Goal: Information Seeking & Learning: Learn about a topic

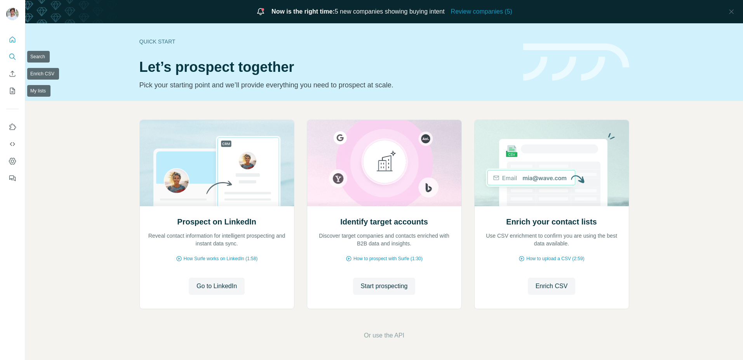
click at [17, 47] on nav at bounding box center [12, 65] width 12 height 65
click at [17, 56] on button "Search" at bounding box center [12, 57] width 12 height 14
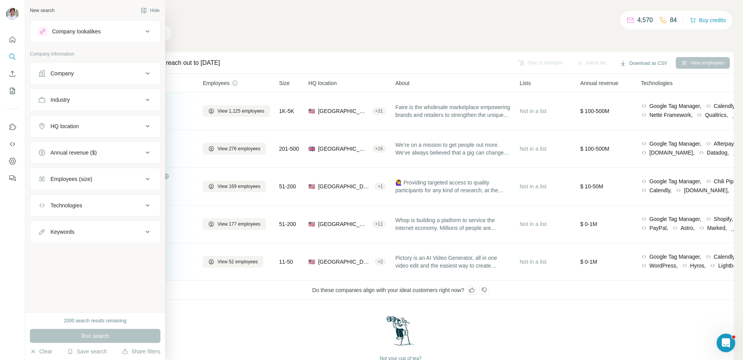
click at [89, 203] on div "Technologies" at bounding box center [90, 206] width 105 height 8
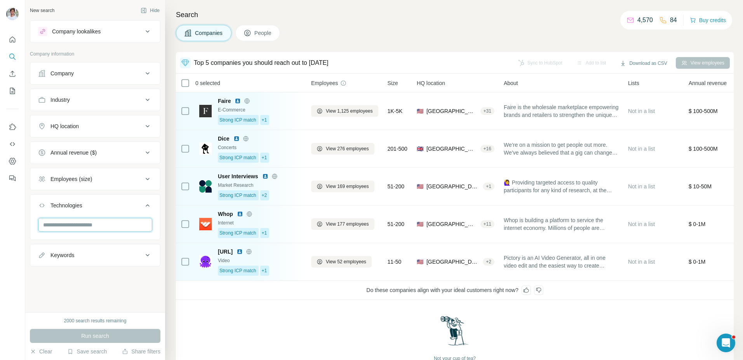
click at [92, 224] on input "text" at bounding box center [95, 225] width 114 height 14
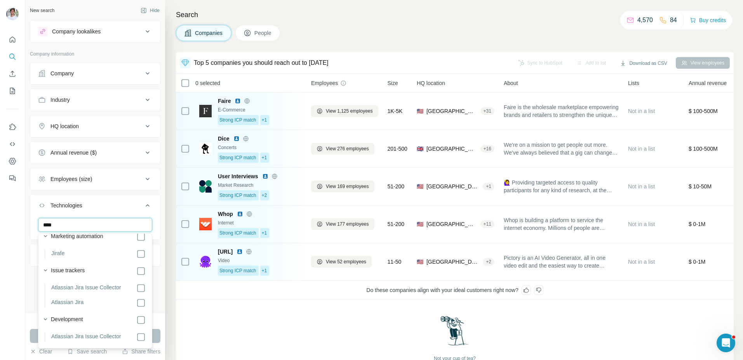
scroll to position [44, 0]
type input "****"
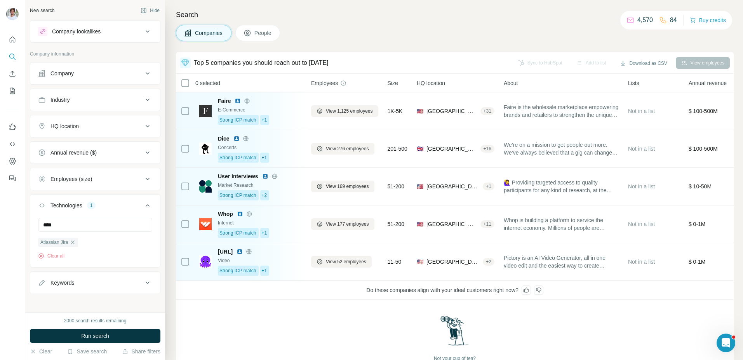
click at [213, 323] on div "Not your cup of tea? Run new search" at bounding box center [455, 346] width 558 height 92
click at [152, 324] on div "2000 search results remaining Run search Clear Save search Share filters" at bounding box center [95, 336] width 140 height 48
click at [149, 334] on button "Run search" at bounding box center [95, 336] width 131 height 14
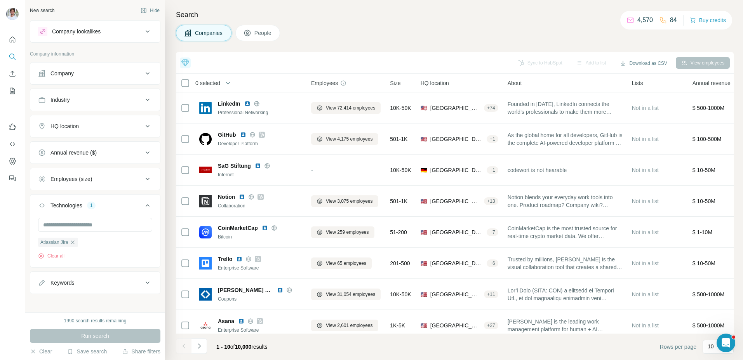
click at [101, 178] on div "Employees (size)" at bounding box center [90, 179] width 105 height 8
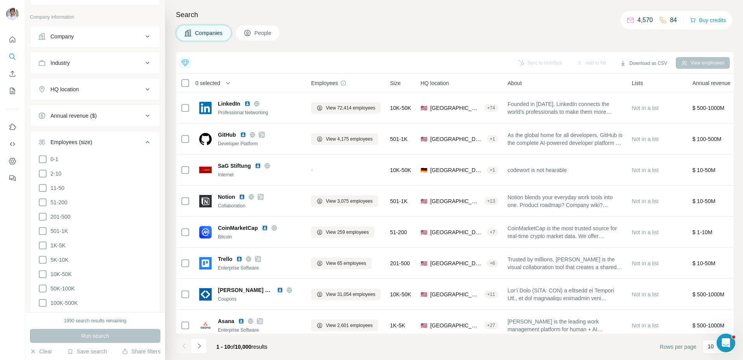
scroll to position [39, 0]
click at [43, 199] on icon at bounding box center [42, 199] width 9 height 9
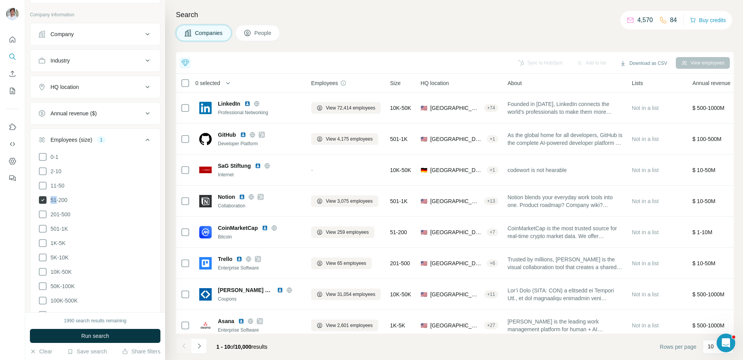
click at [43, 199] on icon at bounding box center [43, 200] width 8 height 8
click at [43, 215] on icon at bounding box center [42, 214] width 9 height 9
click at [43, 224] on icon at bounding box center [42, 228] width 9 height 9
click at [43, 239] on icon at bounding box center [43, 243] width 8 height 8
click at [77, 333] on button "Run search" at bounding box center [95, 336] width 131 height 14
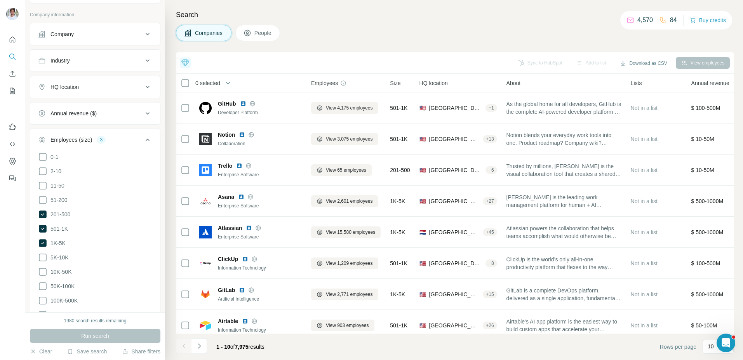
click at [110, 139] on div "Employees (size) 3" at bounding box center [90, 140] width 105 height 8
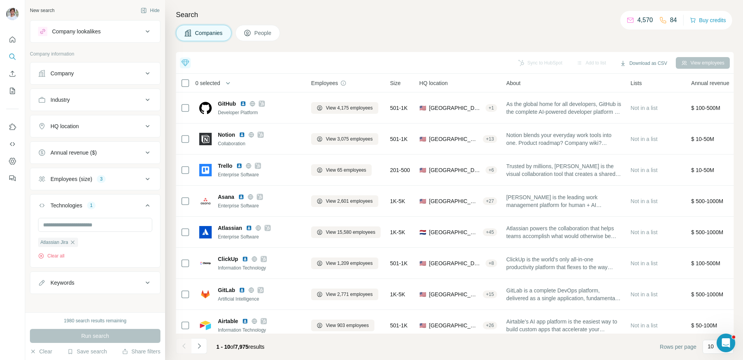
click at [111, 77] on button "Company" at bounding box center [95, 73] width 130 height 19
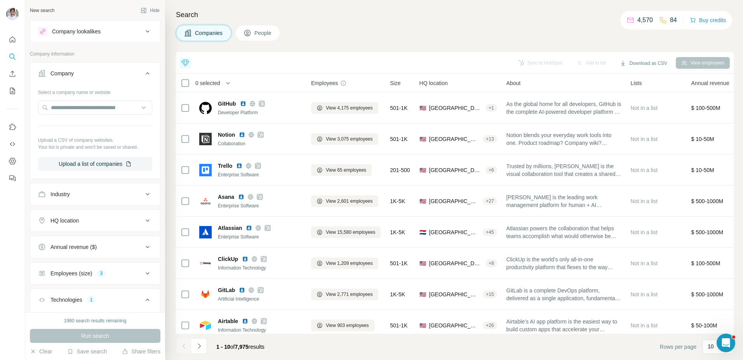
click at [111, 77] on div "Company" at bounding box center [90, 74] width 105 height 8
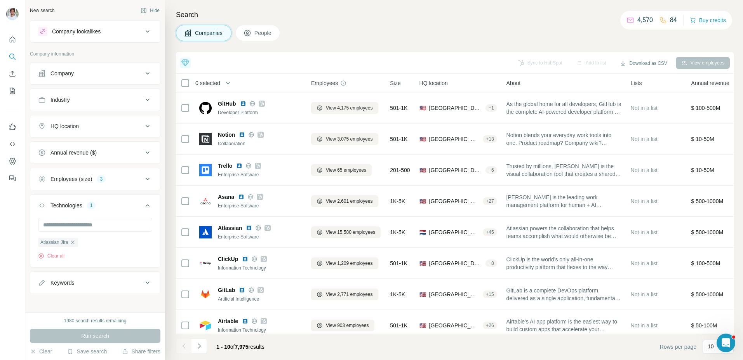
click at [99, 91] on button "Industry" at bounding box center [95, 100] width 130 height 19
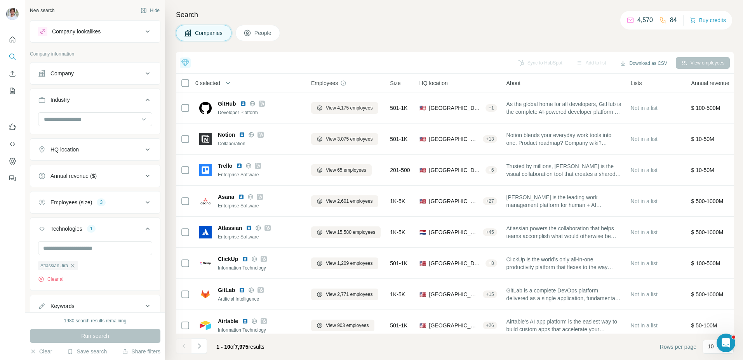
click at [99, 91] on button "Industry" at bounding box center [95, 102] width 130 height 22
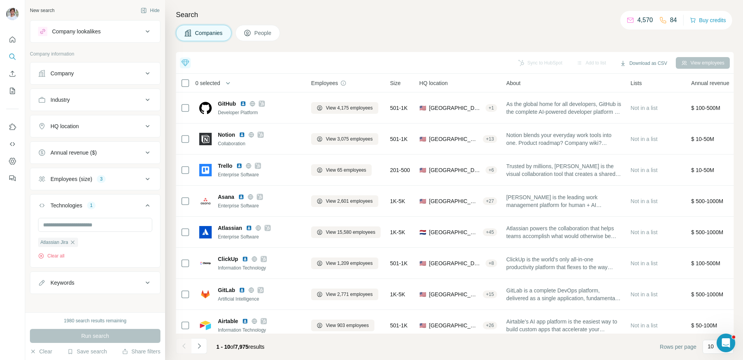
click at [99, 122] on button "HQ location" at bounding box center [95, 126] width 130 height 19
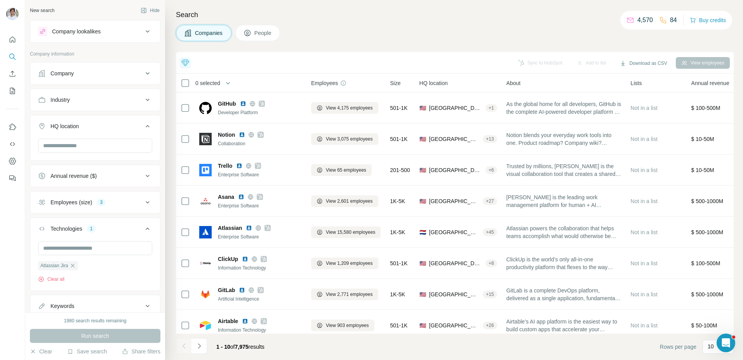
click at [99, 121] on button "HQ location" at bounding box center [95, 128] width 130 height 22
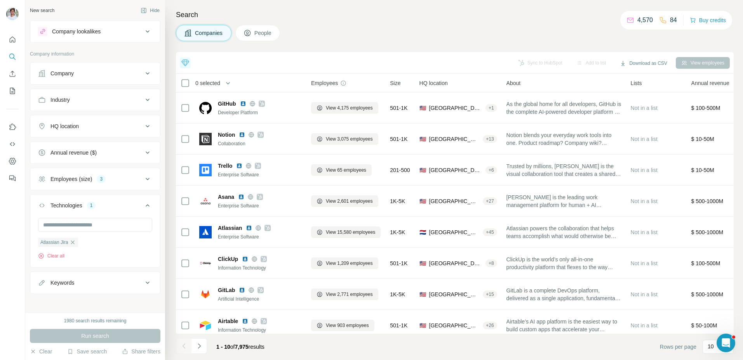
click at [110, 144] on button "Annual revenue ($)" at bounding box center [95, 152] width 130 height 19
click at [110, 145] on button "Annual revenue ($)" at bounding box center [95, 154] width 130 height 22
click at [103, 30] on div "Company lookalikes" at bounding box center [90, 31] width 105 height 9
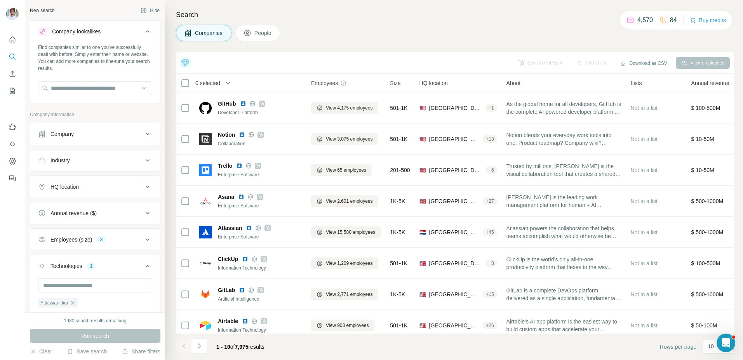
click at [103, 30] on div "Company lookalikes" at bounding box center [90, 31] width 105 height 9
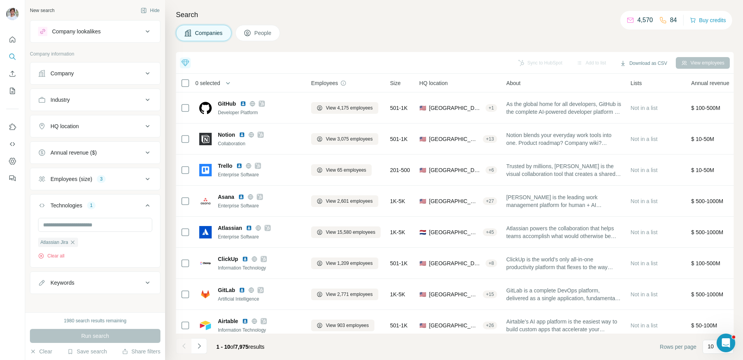
click at [186, 63] on icon at bounding box center [185, 62] width 8 height 7
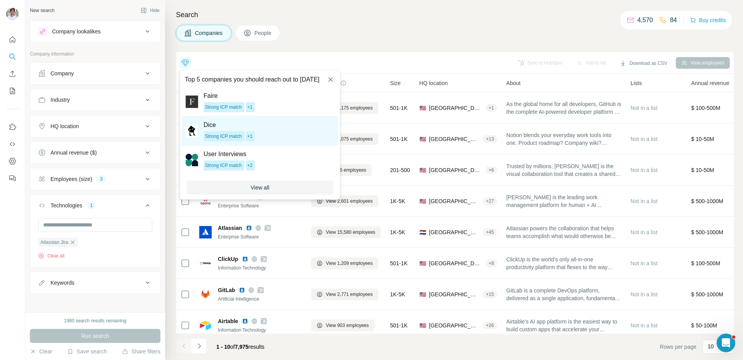
click at [193, 127] on img at bounding box center [192, 131] width 12 height 16
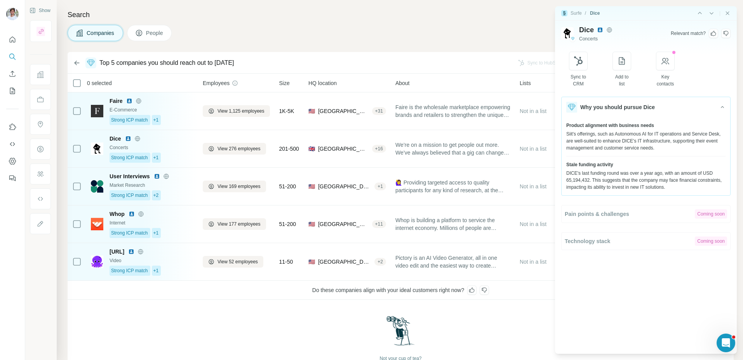
click at [78, 69] on div "Top 5 companies you should reach out to today Sync to HubSpot Add to list Downl…" at bounding box center [400, 63] width 659 height 14
click at [78, 65] on icon "button" at bounding box center [77, 63] width 8 height 8
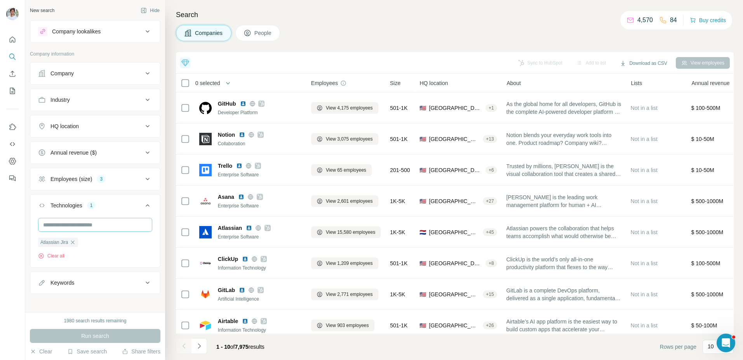
scroll to position [4, 0]
click at [127, 180] on button "Employees (size) 3" at bounding box center [95, 175] width 130 height 19
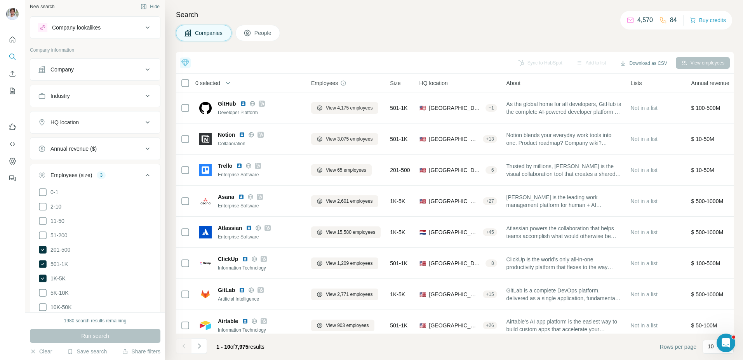
click at [126, 178] on div "Employees (size) 3" at bounding box center [90, 175] width 105 height 8
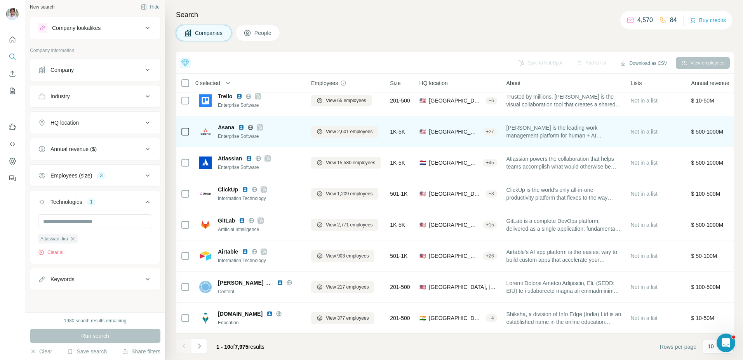
scroll to position [0, 0]
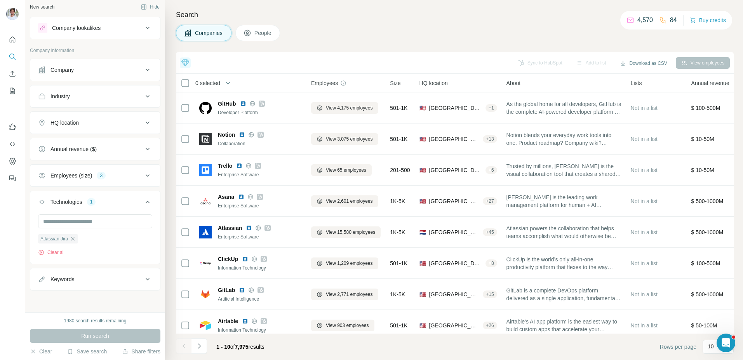
click at [102, 121] on div "HQ location" at bounding box center [90, 123] width 105 height 8
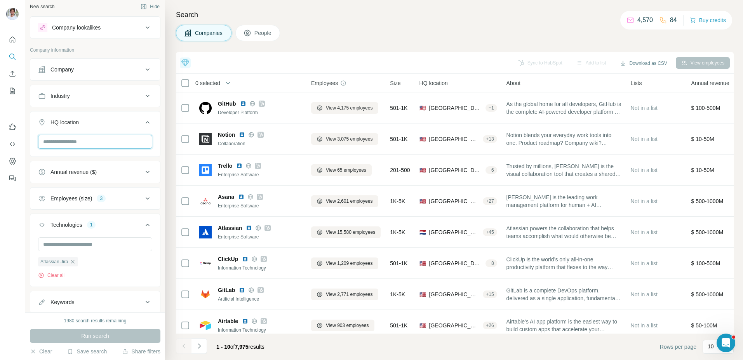
click at [95, 143] on input "text" at bounding box center [95, 142] width 114 height 14
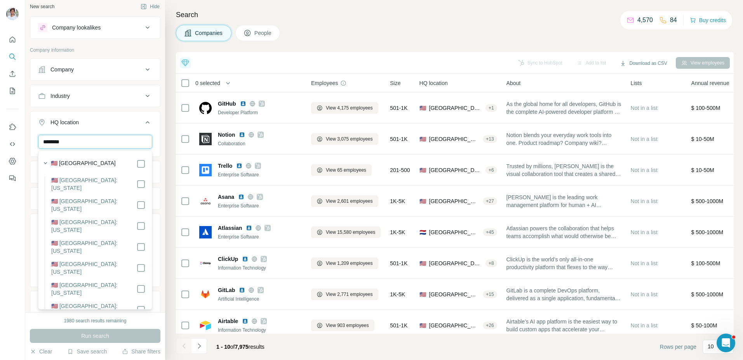
type input "********"
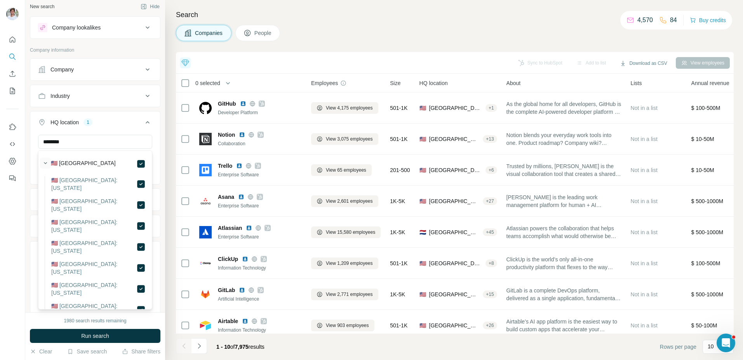
click at [46, 162] on icon "button" at bounding box center [46, 163] width 8 height 8
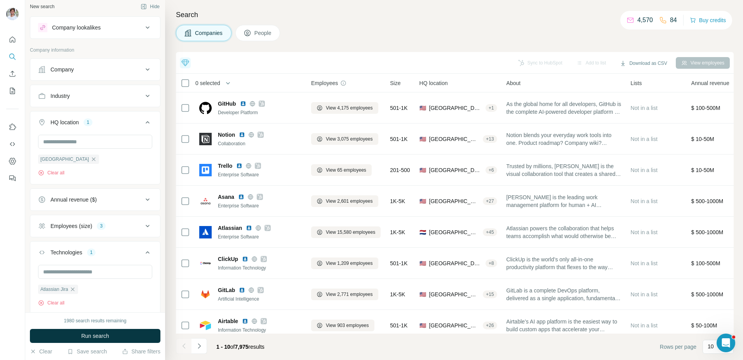
click at [169, 147] on div "Search Companies People Top 5 companies you should reach out to today Faire Str…" at bounding box center [454, 180] width 578 height 360
click at [94, 335] on span "Run search" at bounding box center [95, 336] width 28 height 8
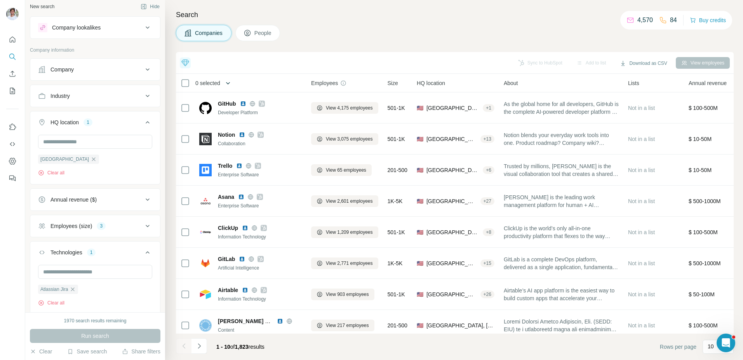
click at [228, 84] on icon "button" at bounding box center [228, 83] width 8 height 8
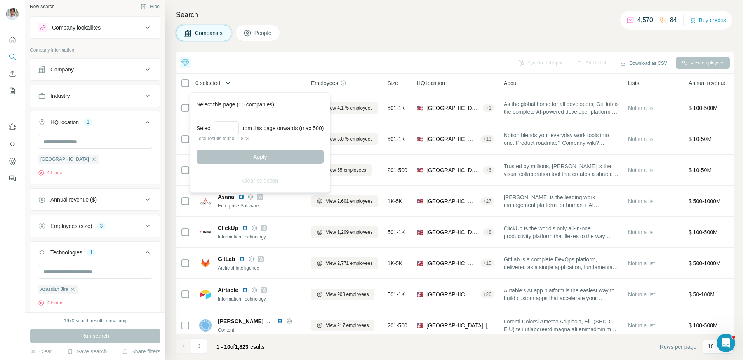
click at [229, 83] on icon "button" at bounding box center [228, 83] width 8 height 8
click at [294, 54] on div "Top 5 companies you should reach out to today Faire Strong ICP match +1 Dice St…" at bounding box center [455, 63] width 558 height 22
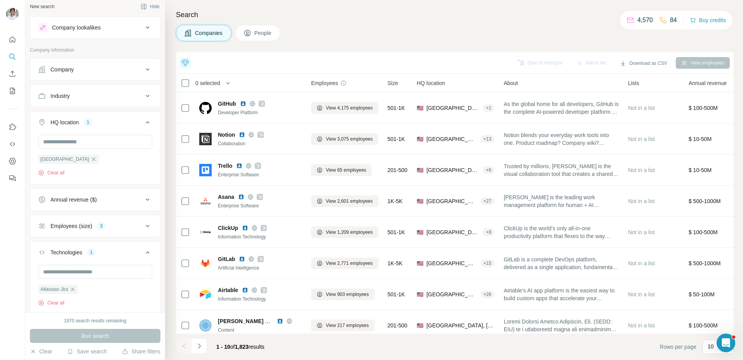
click at [350, 28] on div "Companies People" at bounding box center [455, 33] width 558 height 16
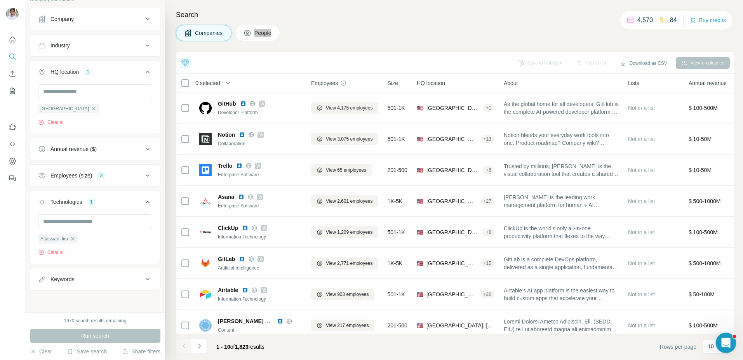
click at [720, 345] on div "Ouvrir le Messenger Intercom" at bounding box center [725, 342] width 26 height 26
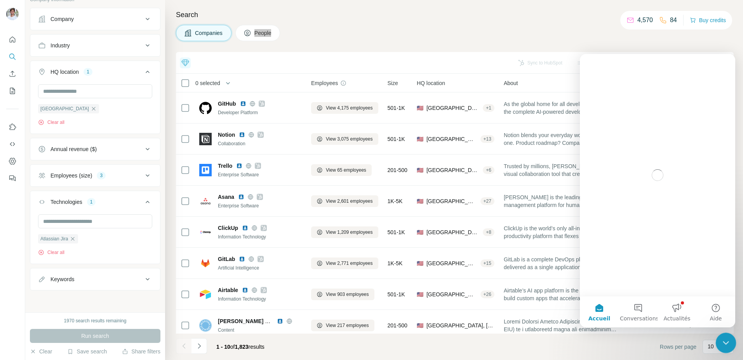
scroll to position [0, 0]
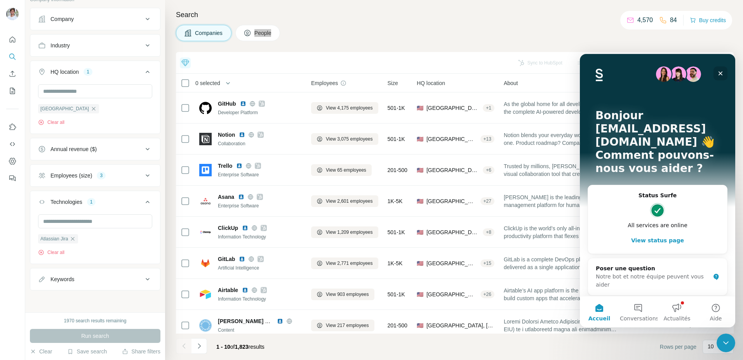
click at [720, 74] on icon "Fermer" at bounding box center [721, 73] width 4 height 4
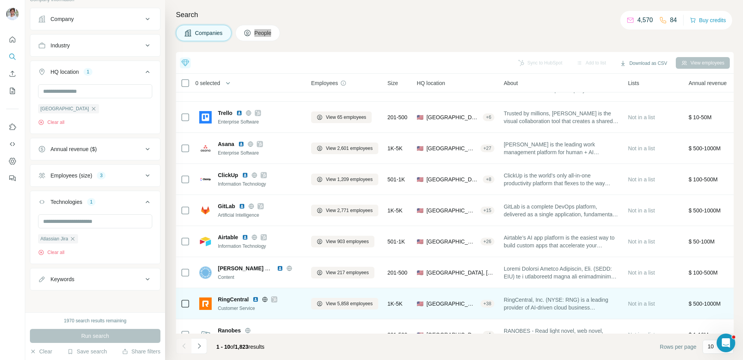
scroll to position [70, 0]
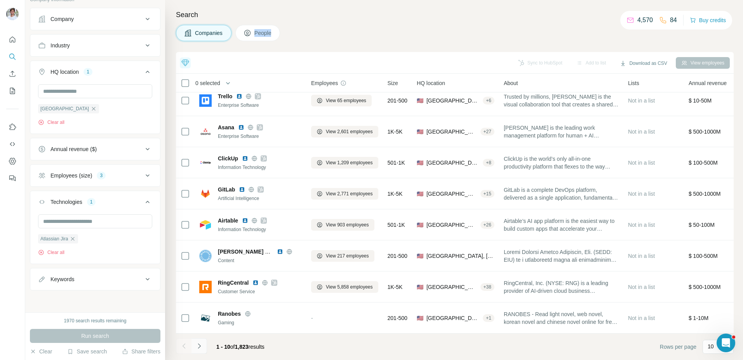
click at [204, 342] on button "Navigate to next page" at bounding box center [200, 346] width 16 height 16
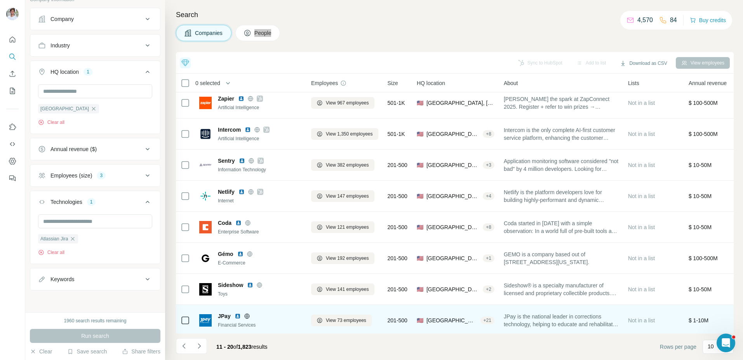
scroll to position [0, 0]
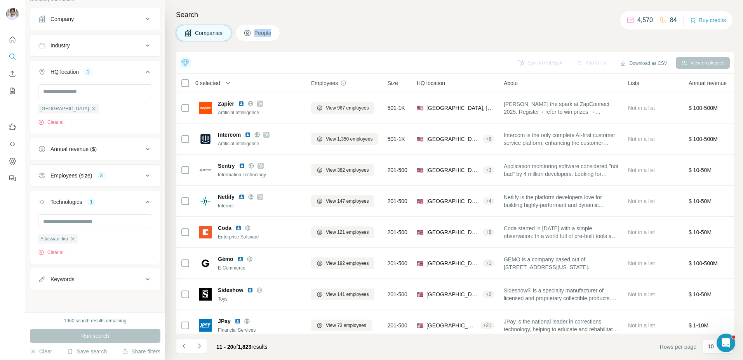
click at [113, 174] on div "Employees (size) 3" at bounding box center [90, 176] width 105 height 8
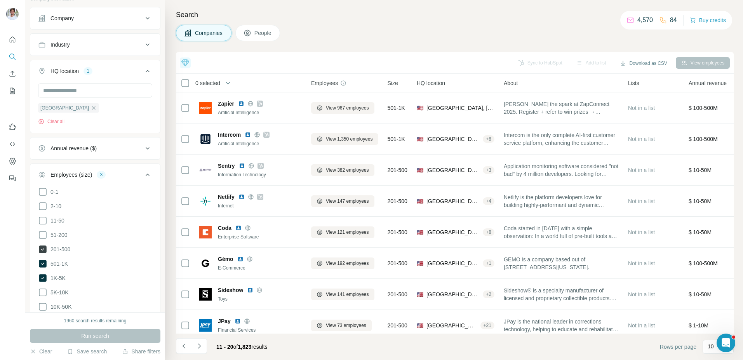
click at [44, 248] on icon at bounding box center [43, 250] width 8 height 8
click at [92, 334] on span "Run search" at bounding box center [95, 336] width 28 height 8
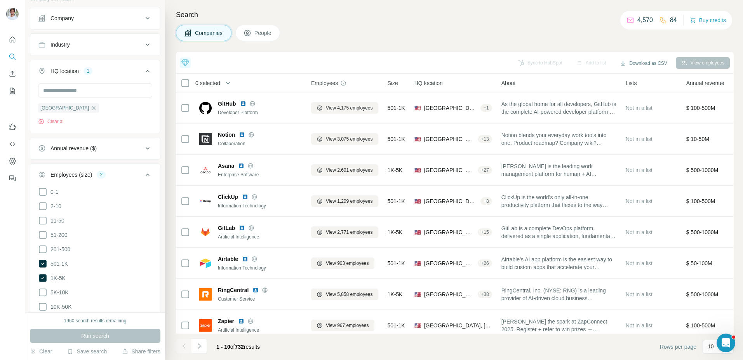
click at [107, 179] on div "Employees (size) 2" at bounding box center [90, 175] width 105 height 8
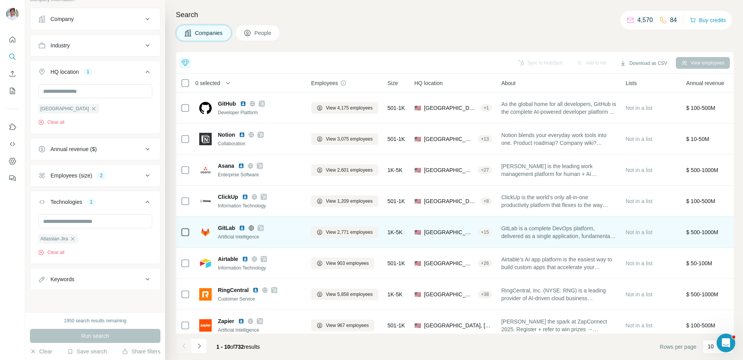
scroll to position [70, 0]
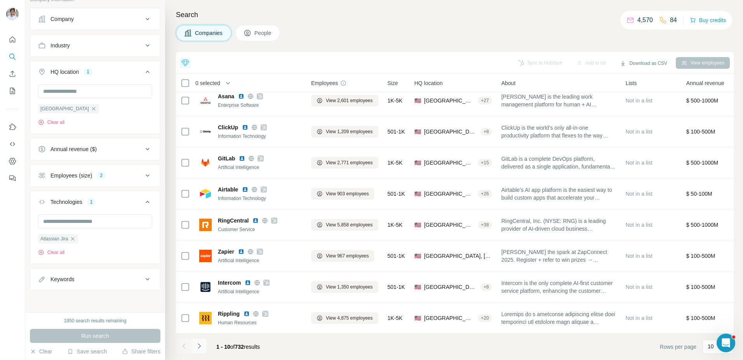
click at [199, 352] on button "Navigate to next page" at bounding box center [200, 346] width 16 height 16
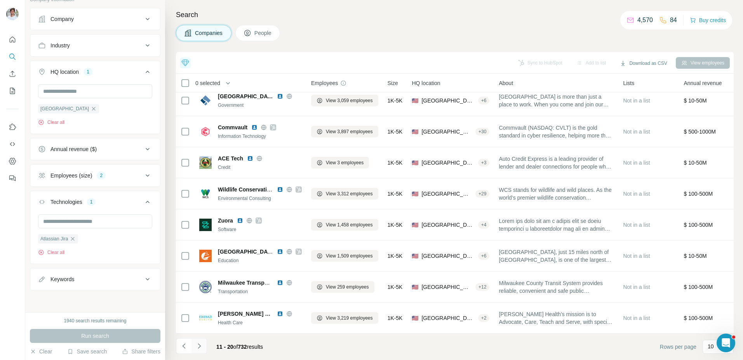
click at [197, 350] on icon "Navigate to next page" at bounding box center [199, 346] width 8 height 8
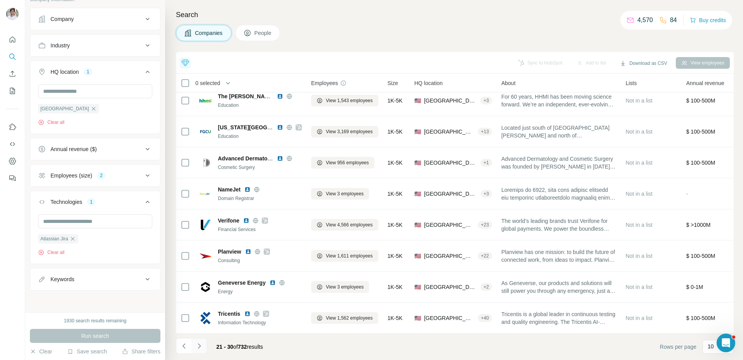
click at [196, 349] on icon "Navigate to next page" at bounding box center [199, 346] width 8 height 8
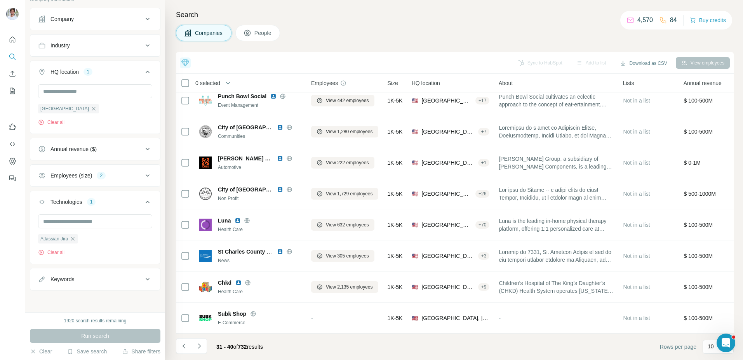
scroll to position [0, 0]
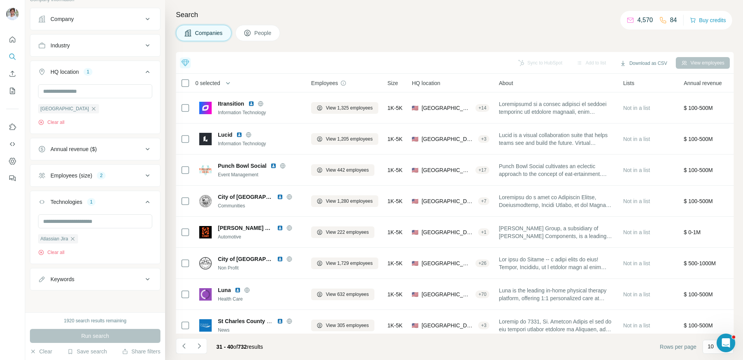
click at [314, 45] on div "Search Companies People Top 5 companies you should reach out to today Faire Str…" at bounding box center [454, 180] width 578 height 360
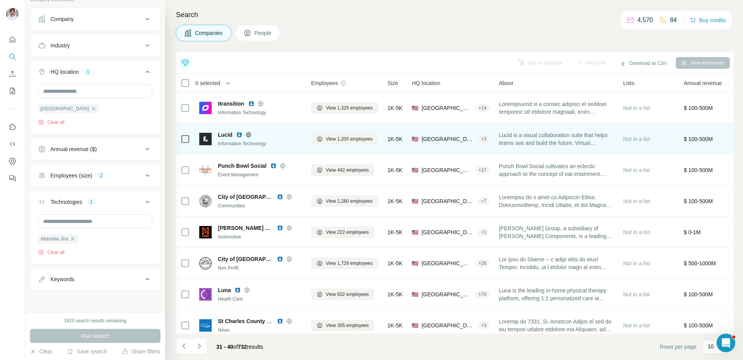
click at [240, 135] on img at bounding box center [239, 135] width 6 height 6
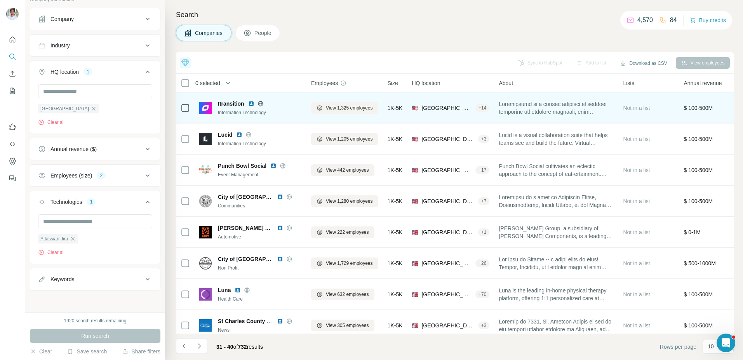
click at [254, 105] on img at bounding box center [251, 104] width 6 height 6
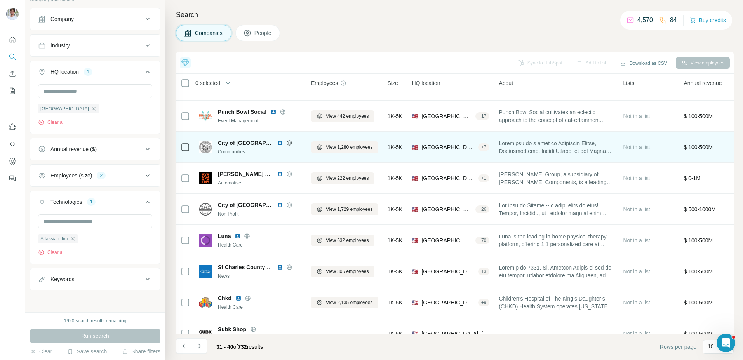
scroll to position [70, 0]
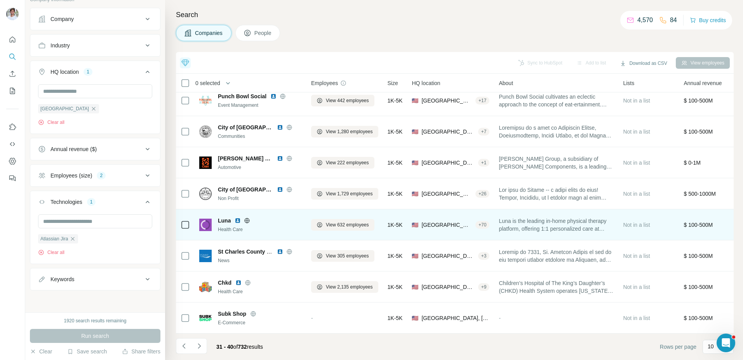
click at [238, 222] on img at bounding box center [238, 221] width 6 height 6
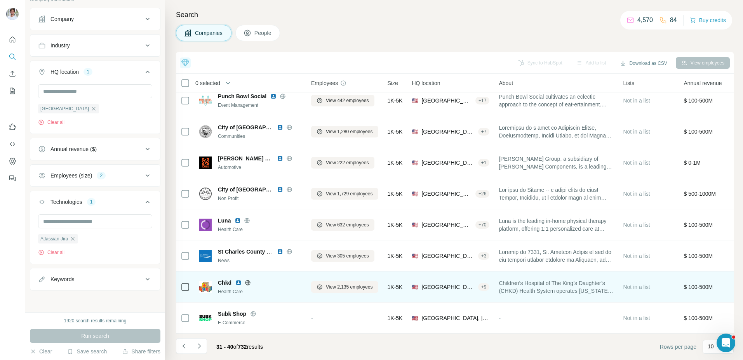
click at [238, 284] on img at bounding box center [238, 283] width 6 height 6
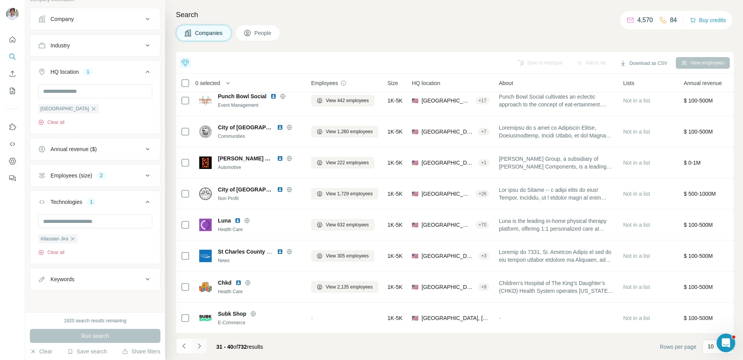
click at [198, 346] on icon "Navigate to next page" at bounding box center [199, 346] width 8 height 8
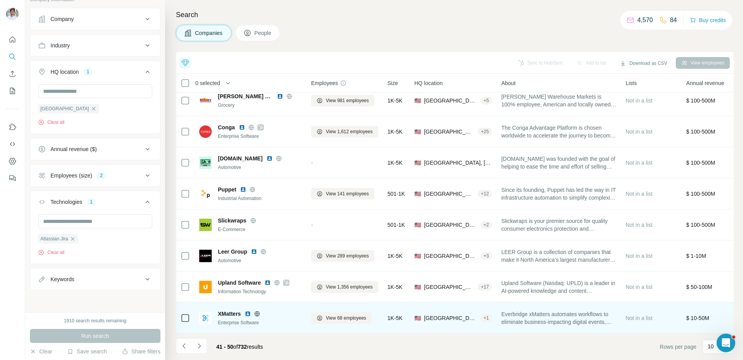
scroll to position [0, 0]
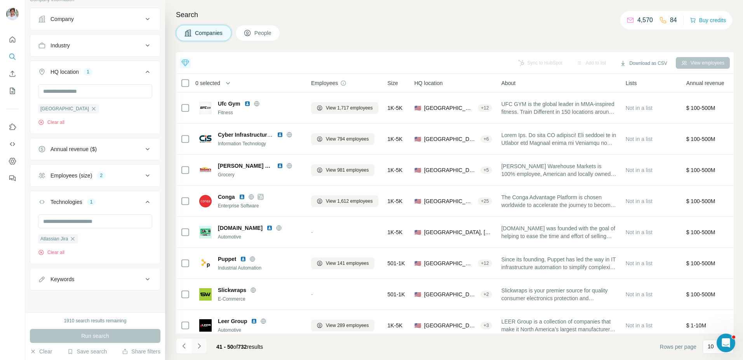
click at [199, 338] on button "Navigate to next page" at bounding box center [200, 346] width 16 height 16
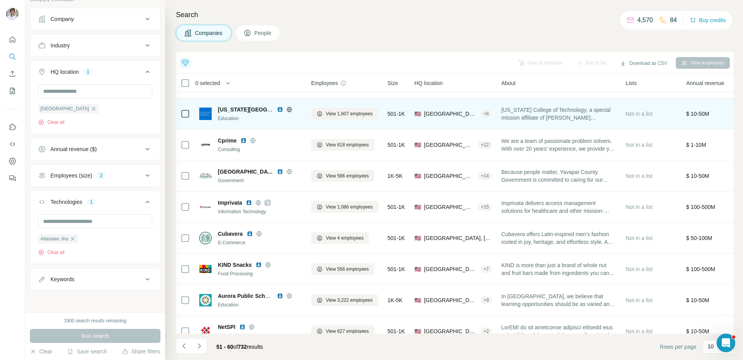
scroll to position [70, 0]
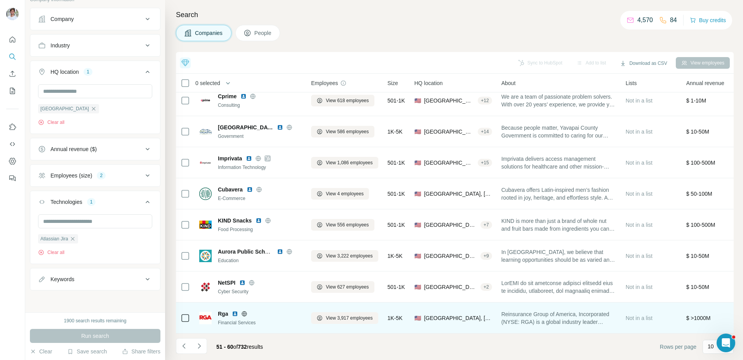
click at [235, 315] on img at bounding box center [235, 314] width 6 height 6
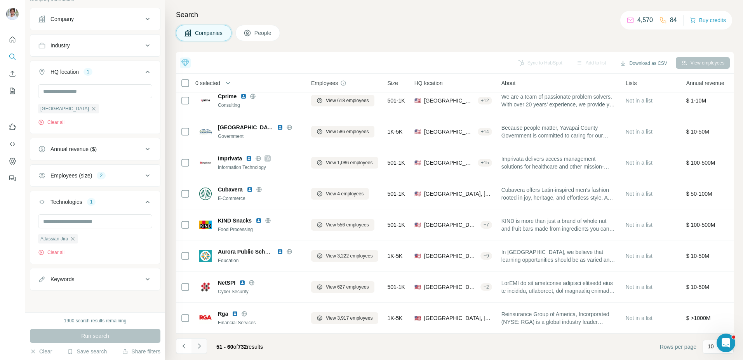
click at [201, 346] on icon "Navigate to next page" at bounding box center [199, 346] width 8 height 8
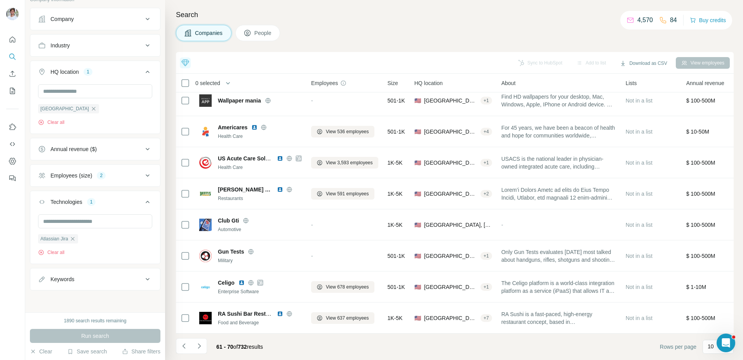
click at [461, 20] on div "Search Companies People Top 5 companies you should reach out to today Faire Str…" at bounding box center [454, 180] width 578 height 360
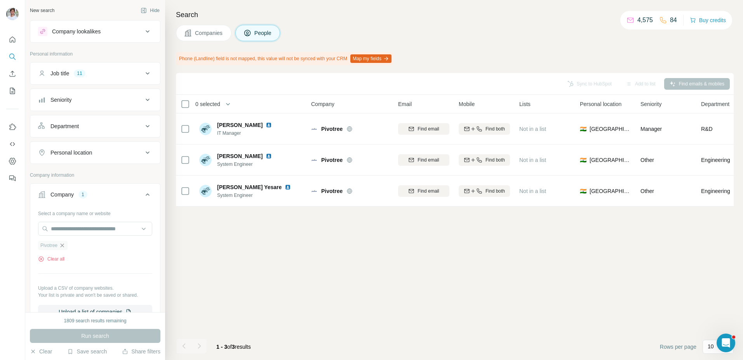
click at [63, 247] on icon "button" at bounding box center [62, 245] width 6 height 6
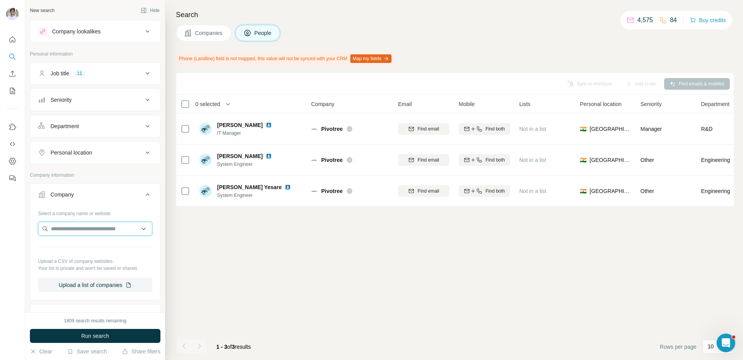
click at [68, 227] on input "text" at bounding box center [95, 229] width 114 height 14
paste input "**********"
type input "**********"
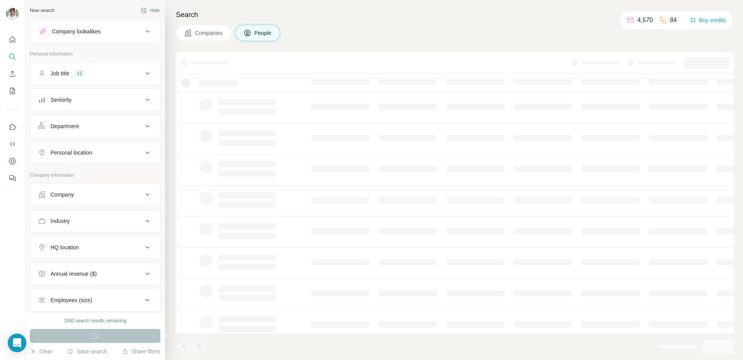
click at [101, 200] on button "Company" at bounding box center [95, 194] width 130 height 19
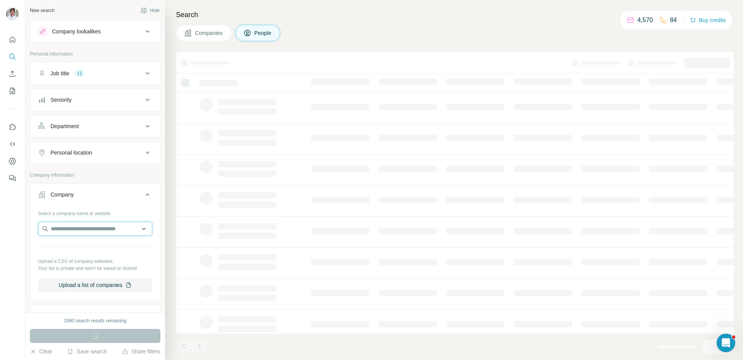
click at [80, 224] on input "text" at bounding box center [95, 229] width 114 height 14
paste input "**********"
type input "**********"
click at [67, 244] on p "Drake International" at bounding box center [83, 246] width 46 height 8
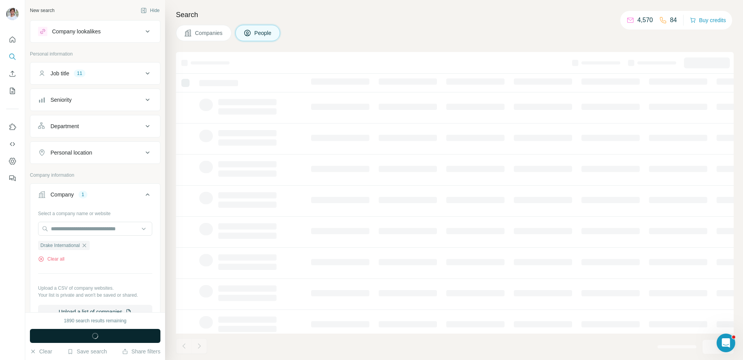
click at [93, 334] on icon "button" at bounding box center [95, 336] width 6 height 6
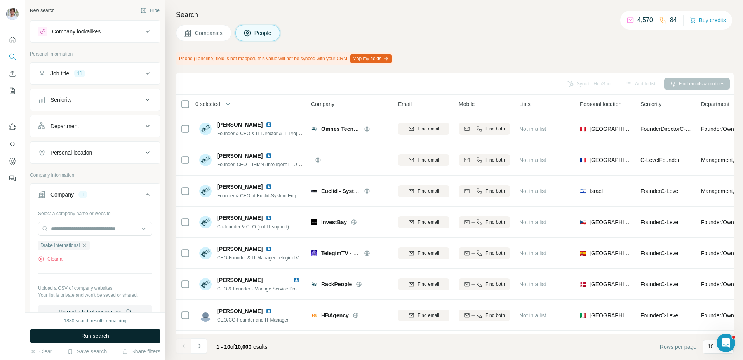
click at [123, 336] on button "Run search" at bounding box center [95, 336] width 131 height 14
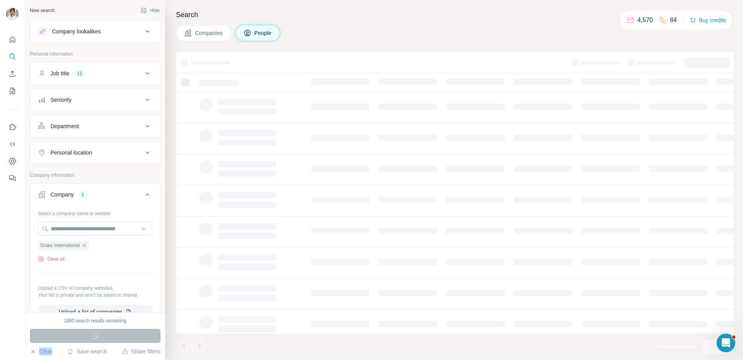
click at [123, 336] on div "Run search" at bounding box center [95, 336] width 131 height 14
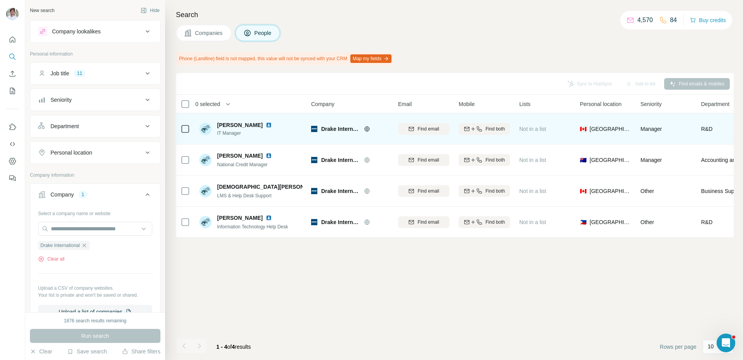
click at [266, 126] on img at bounding box center [269, 125] width 6 height 6
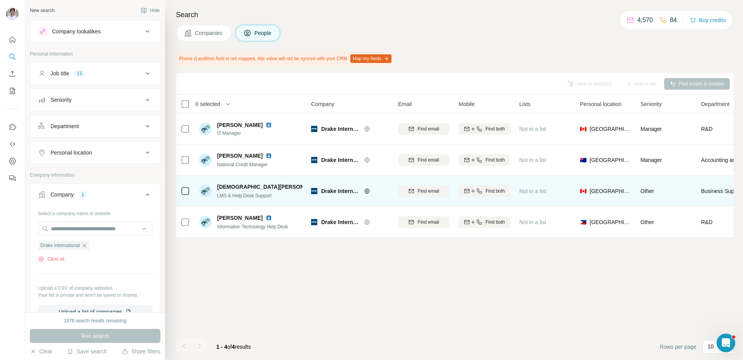
click at [328, 184] on img at bounding box center [329, 187] width 3 height 6
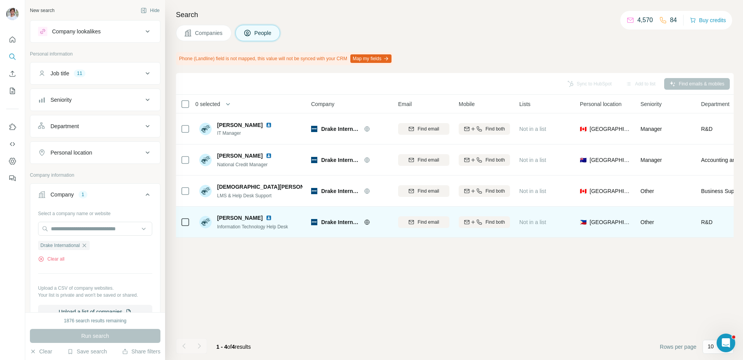
click at [266, 216] on img at bounding box center [269, 218] width 6 height 6
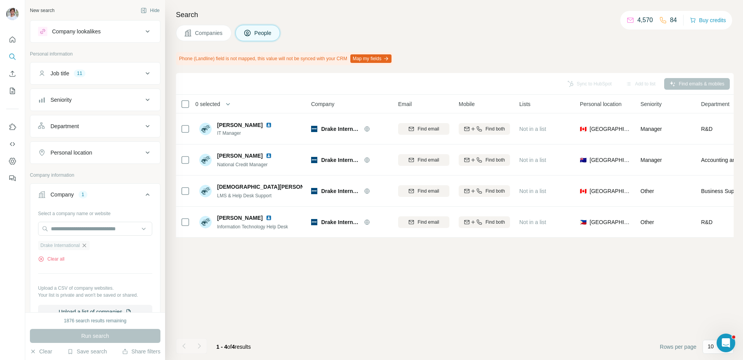
click at [87, 246] on icon "button" at bounding box center [84, 245] width 6 height 6
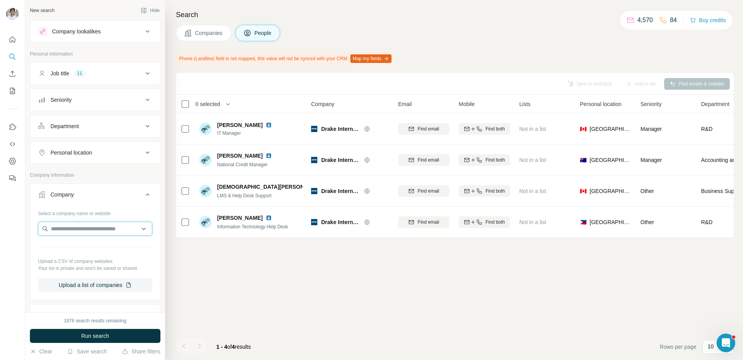
click at [88, 228] on input "text" at bounding box center [95, 229] width 114 height 14
paste input "**********"
type input "**********"
click at [77, 250] on p "zeal-holdings.com" at bounding box center [78, 253] width 37 height 7
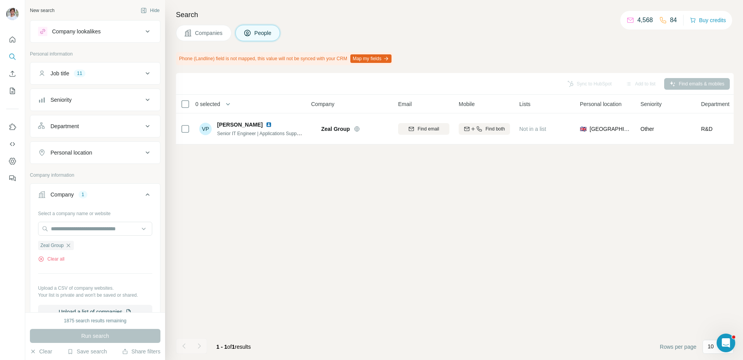
click at [404, 29] on div "Companies People" at bounding box center [455, 33] width 558 height 16
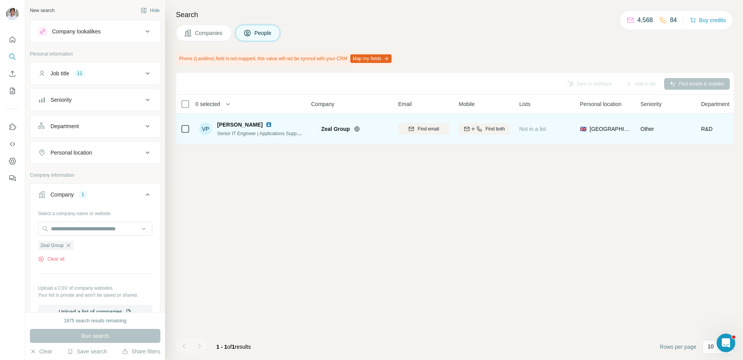
click at [272, 127] on img at bounding box center [269, 125] width 6 height 6
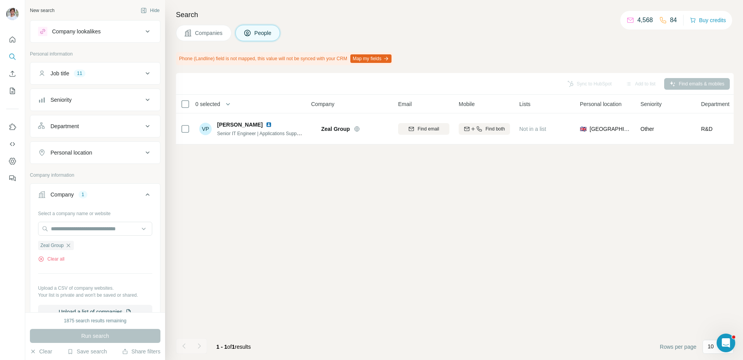
click at [212, 34] on span "Companies" at bounding box center [209, 33] width 28 height 8
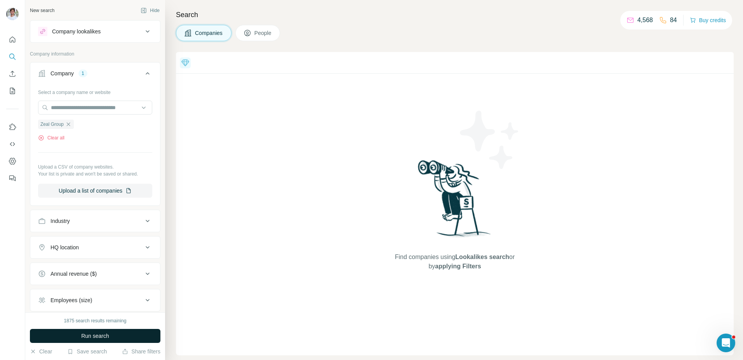
click at [106, 335] on span "Run search" at bounding box center [95, 336] width 28 height 8
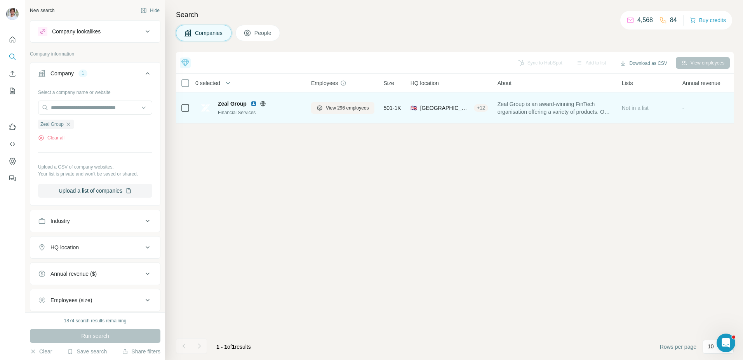
click at [253, 103] on img at bounding box center [254, 104] width 6 height 6
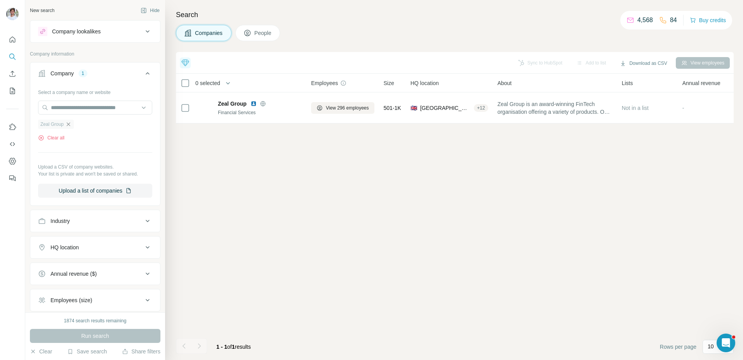
click at [71, 122] on icon "button" at bounding box center [68, 124] width 6 height 6
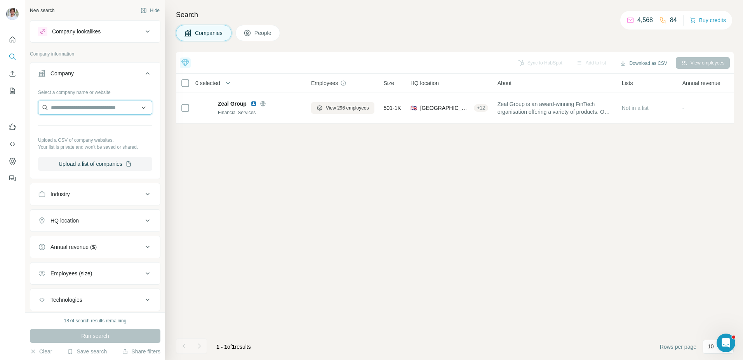
click at [84, 110] on input "text" at bounding box center [95, 108] width 114 height 14
type input "**********"
click at [85, 125] on p "Vetsource" at bounding box center [78, 125] width 37 height 8
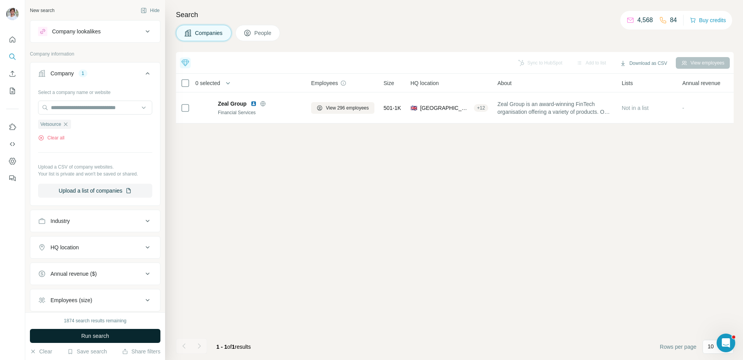
click at [103, 334] on span "Run search" at bounding box center [95, 336] width 28 height 8
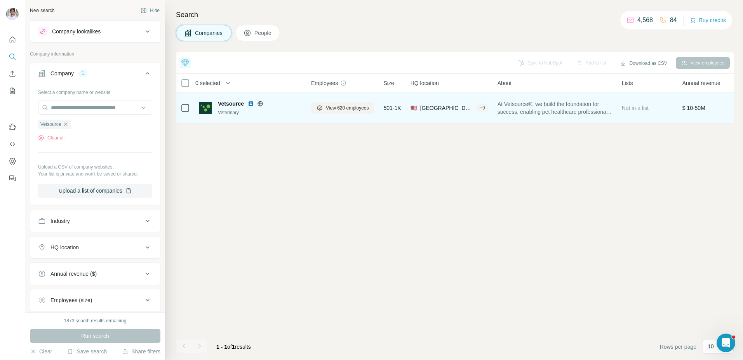
click at [251, 105] on img at bounding box center [251, 104] width 6 height 6
click at [347, 106] on span "View 620 employees" at bounding box center [347, 108] width 43 height 7
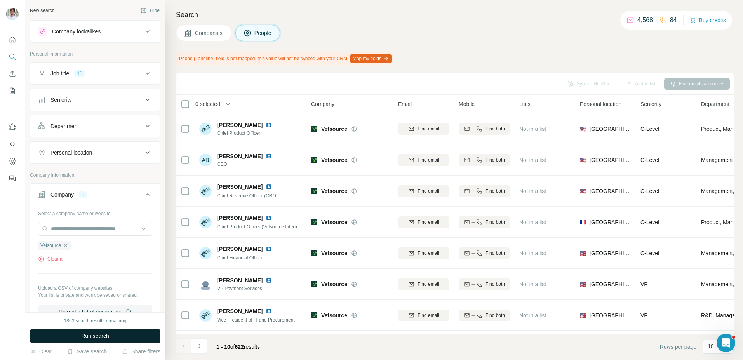
click at [110, 333] on button "Run search" at bounding box center [95, 336] width 131 height 14
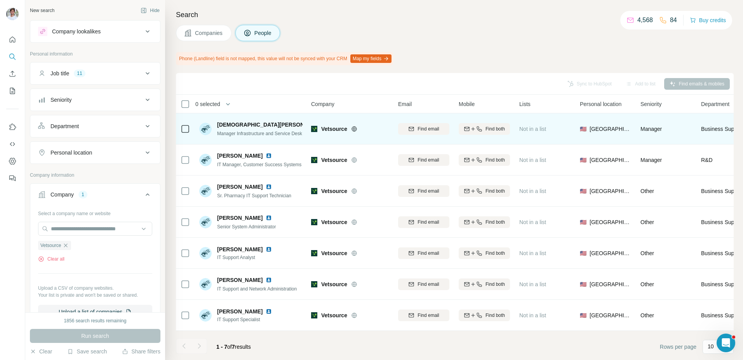
click at [328, 122] on img at bounding box center [329, 125] width 3 height 6
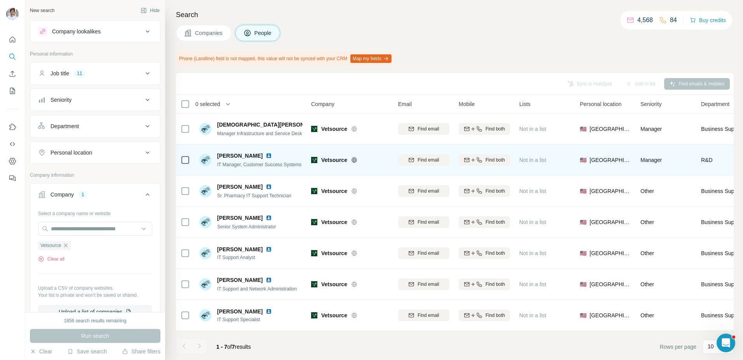
click at [266, 158] on img at bounding box center [269, 156] width 6 height 6
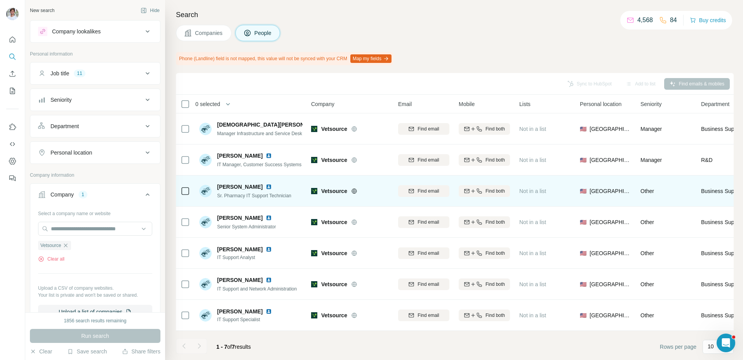
click at [268, 187] on img at bounding box center [269, 187] width 6 height 6
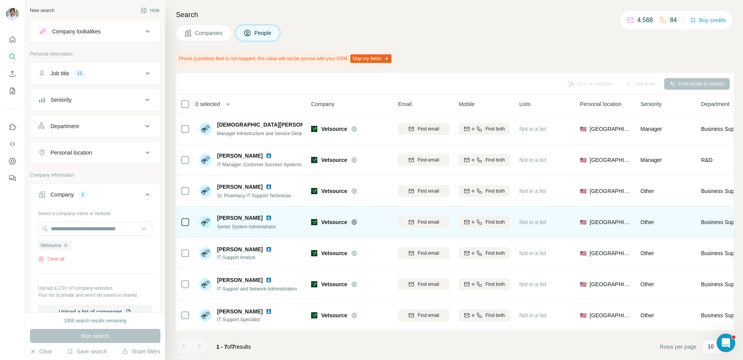
click at [266, 215] on img at bounding box center [269, 218] width 6 height 6
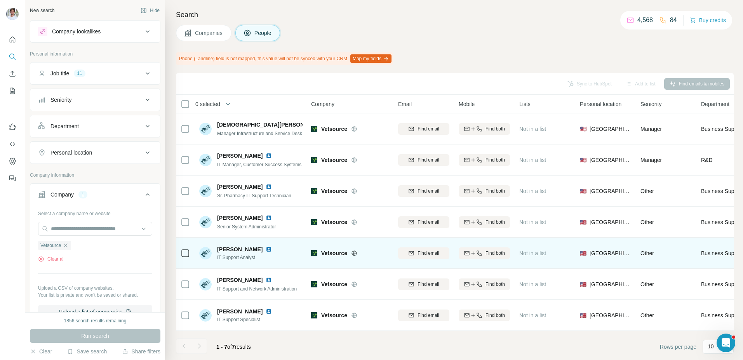
click at [266, 249] on img at bounding box center [269, 249] width 6 height 6
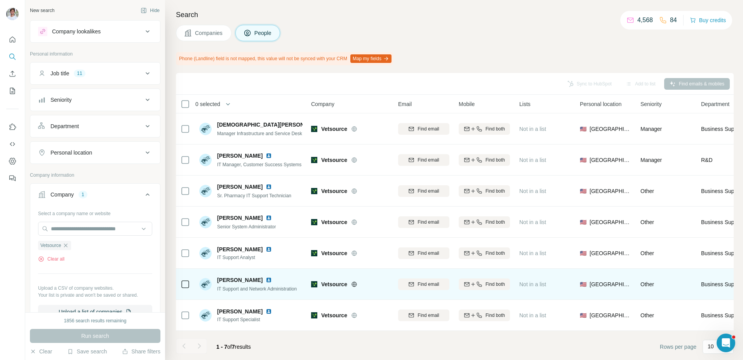
click at [269, 282] on img at bounding box center [269, 280] width 6 height 6
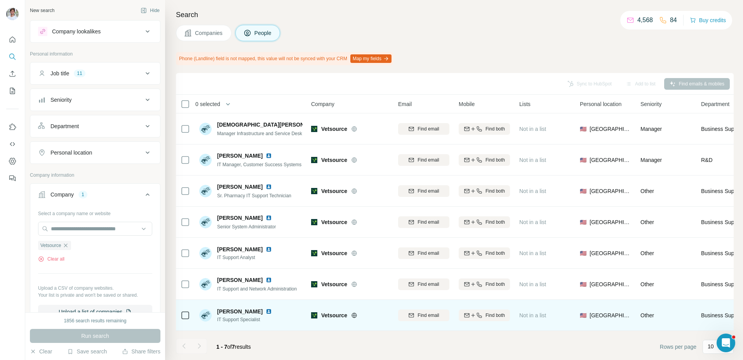
click at [275, 315] on div "danielle Baughman" at bounding box center [246, 312] width 58 height 8
click at [272, 310] on img at bounding box center [269, 311] width 6 height 6
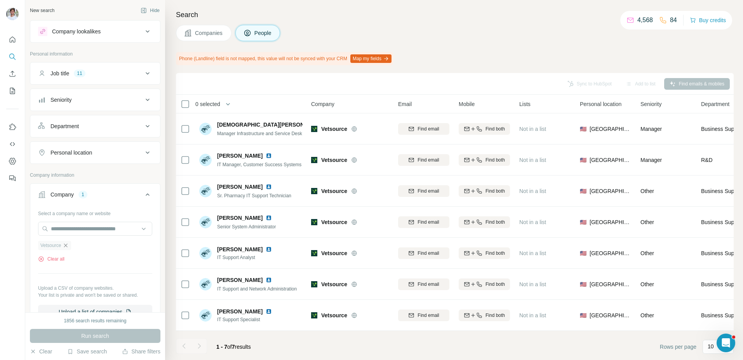
click at [66, 247] on icon "button" at bounding box center [66, 245] width 6 height 6
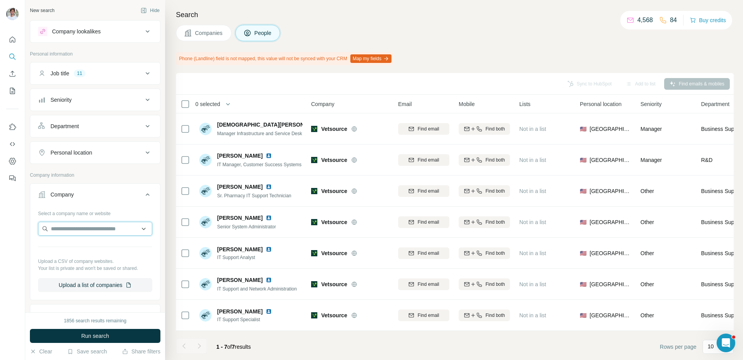
paste input "**********"
click at [74, 225] on input "text" at bounding box center [95, 229] width 114 height 14
type input "**********"
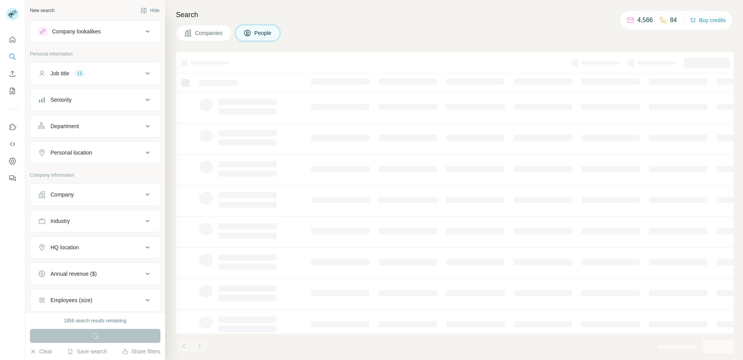
click at [99, 191] on div "Company" at bounding box center [90, 195] width 105 height 8
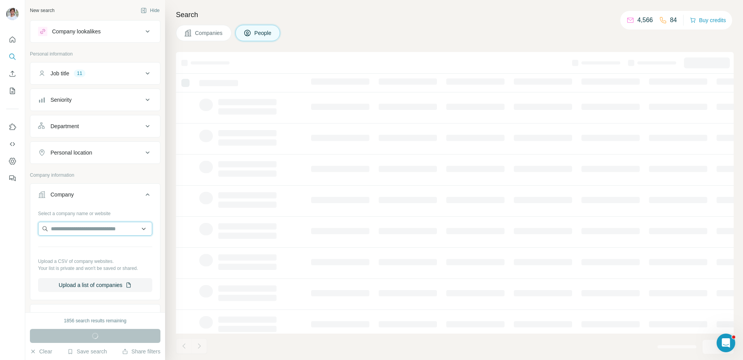
click at [83, 223] on input "text" at bounding box center [95, 229] width 114 height 14
paste input "**********"
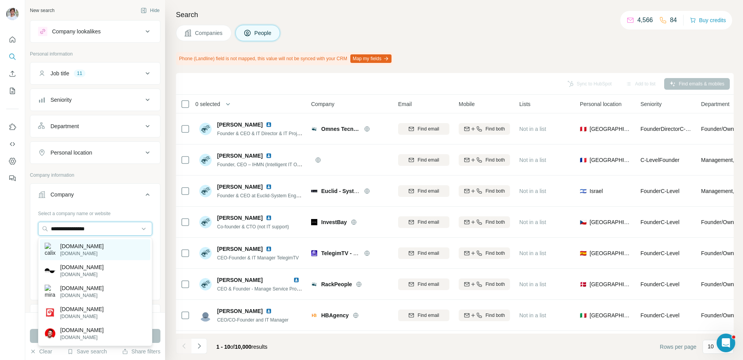
type input "**********"
click at [84, 249] on p "[DOMAIN_NAME]" at bounding box center [82, 246] width 44 height 8
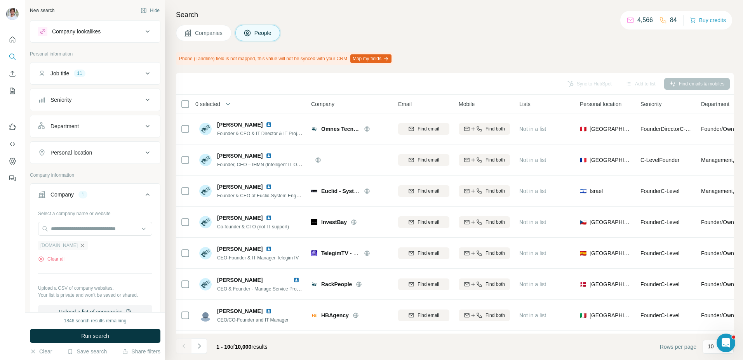
click at [79, 247] on icon "button" at bounding box center [82, 245] width 6 height 6
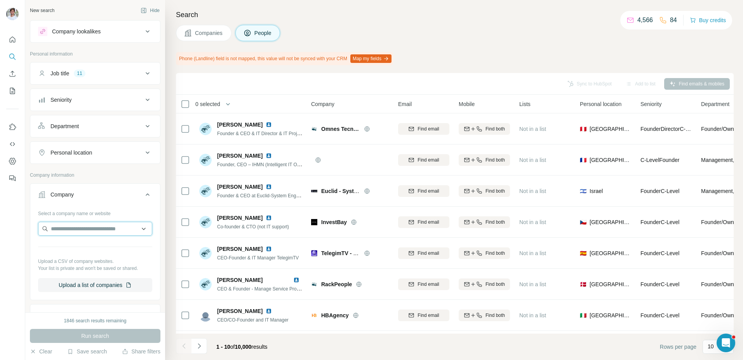
click at [93, 226] on input "text" at bounding box center [95, 229] width 114 height 14
paste input "**********"
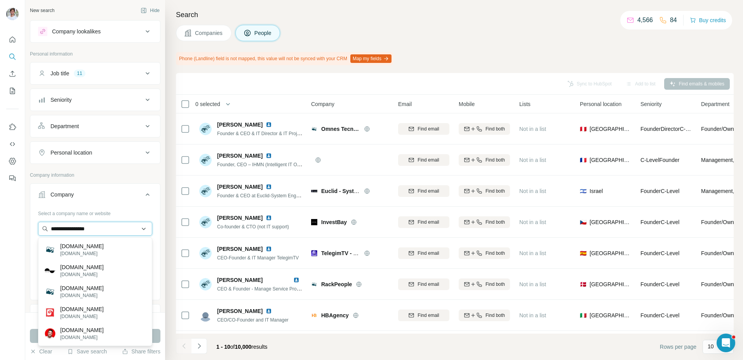
drag, startPoint x: 69, startPoint y: 230, endPoint x: 47, endPoint y: 230, distance: 21.4
click at [47, 230] on input "**********" at bounding box center [95, 229] width 114 height 14
type input "*********"
click at [84, 251] on p "[DOMAIN_NAME]" at bounding box center [82, 253] width 44 height 7
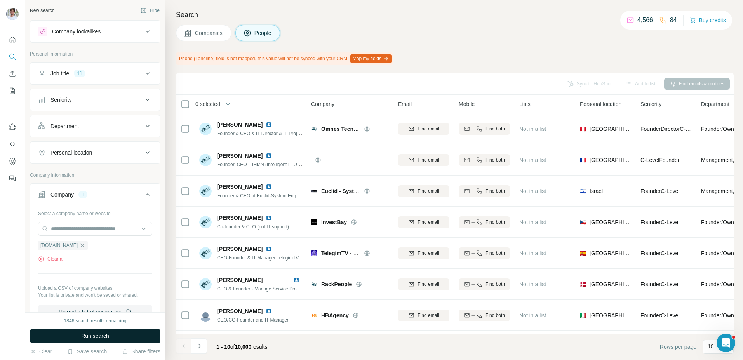
click at [101, 335] on span "Run search" at bounding box center [95, 336] width 28 height 8
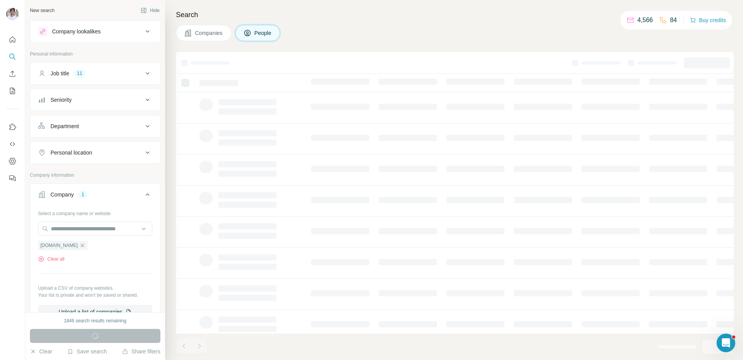
click at [210, 28] on button "Companies" at bounding box center [204, 33] width 56 height 16
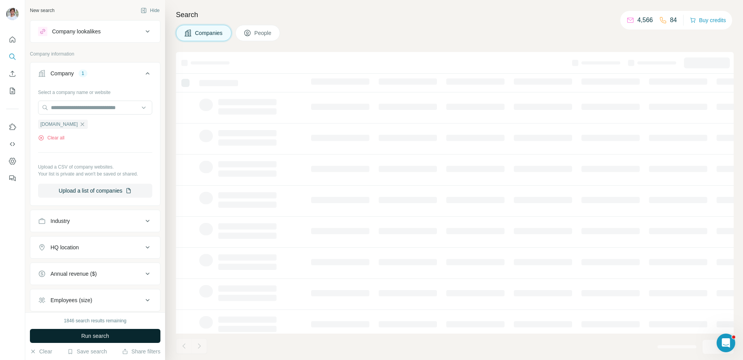
click at [145, 341] on button "Run search" at bounding box center [95, 336] width 131 height 14
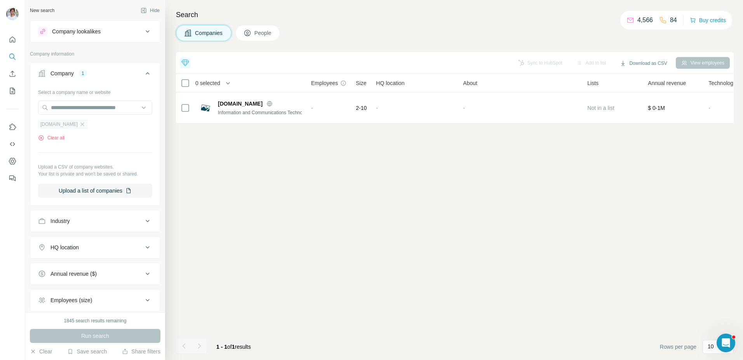
click at [72, 128] on div "calix.com.pl" at bounding box center [63, 124] width 50 height 9
click at [80, 106] on input "text" at bounding box center [95, 108] width 114 height 14
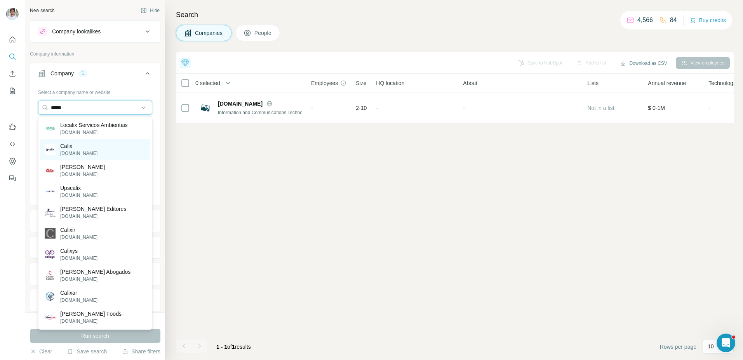
type input "*****"
click at [90, 148] on div "Calix calix.global" at bounding box center [95, 149] width 110 height 21
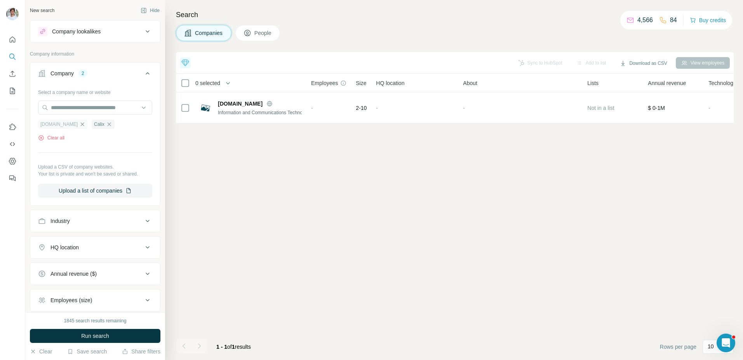
click at [81, 123] on icon "button" at bounding box center [82, 123] width 3 height 3
click at [71, 343] on div "1845 search results remaining Run search Clear Save search Share filters" at bounding box center [95, 336] width 140 height 48
click at [92, 336] on span "Run search" at bounding box center [95, 336] width 28 height 8
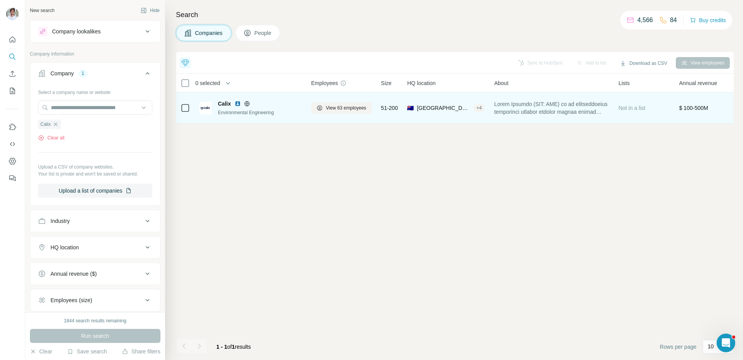
click at [238, 101] on img at bounding box center [238, 104] width 6 height 6
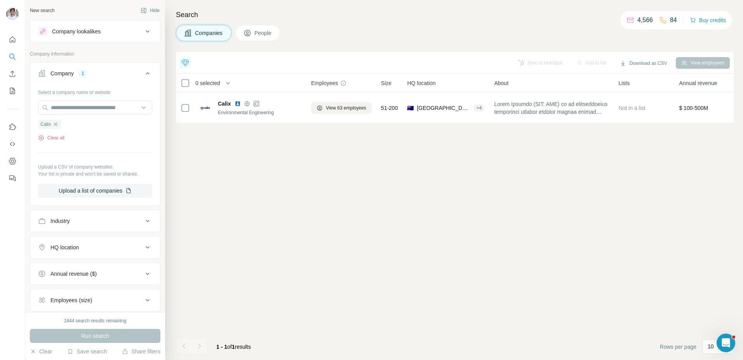
click at [56, 125] on icon "button" at bounding box center [55, 123] width 3 height 3
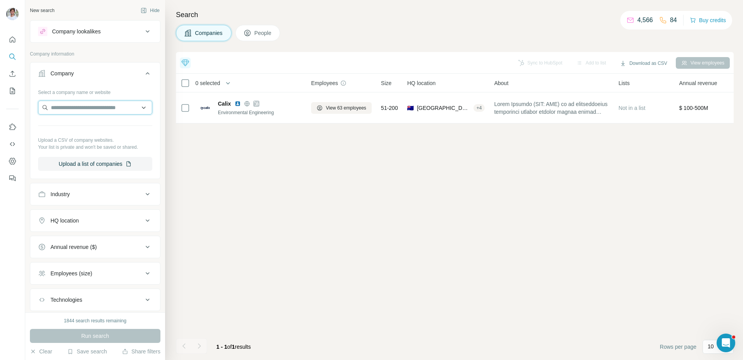
click at [74, 106] on input "text" at bounding box center [95, 108] width 114 height 14
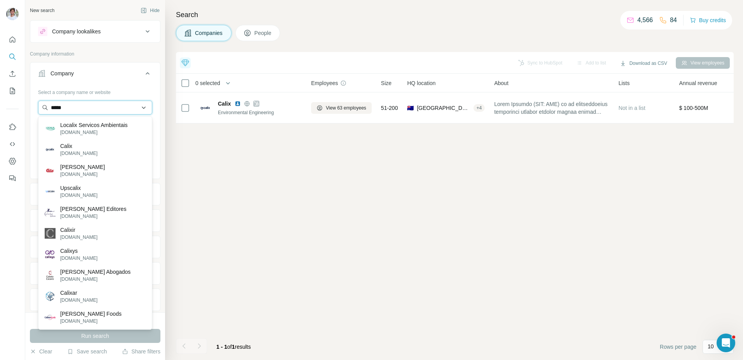
paste input "**********"
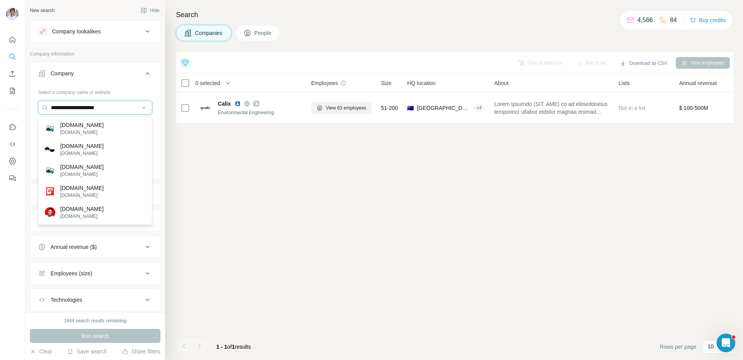
type input "**********"
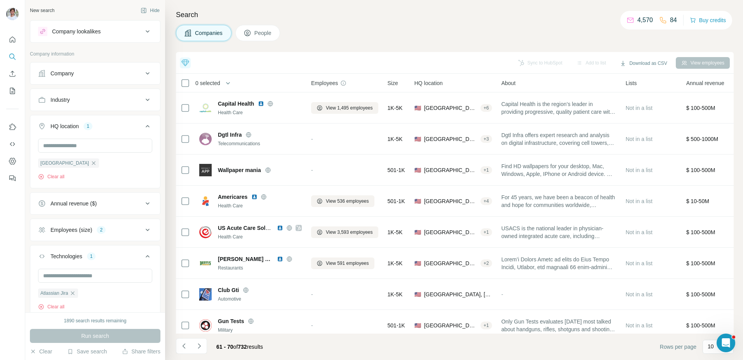
scroll to position [70, 0]
